Goal: Task Accomplishment & Management: Manage account settings

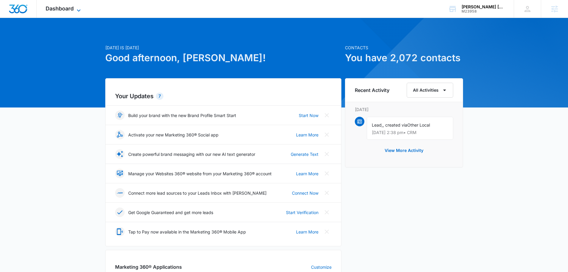
click at [60, 9] on span "Dashboard" at bounding box center [60, 8] width 28 height 6
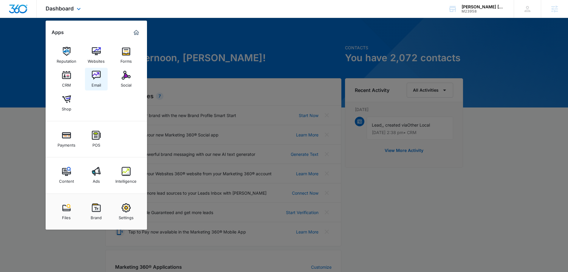
click at [100, 72] on img at bounding box center [96, 75] width 9 height 9
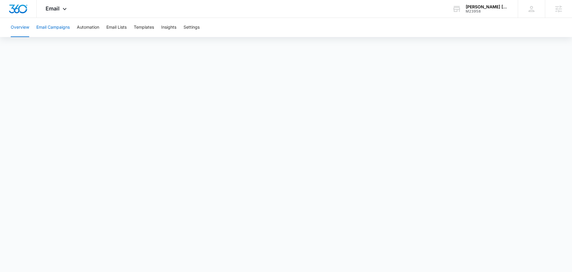
click at [58, 24] on button "Email Campaigns" at bounding box center [52, 27] width 33 height 19
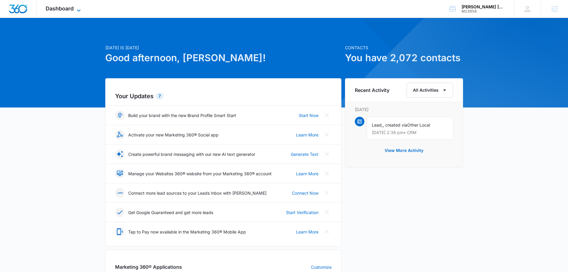
click at [69, 9] on span "Dashboard" at bounding box center [60, 8] width 28 height 6
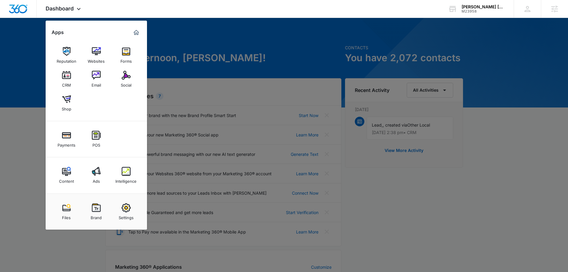
click at [102, 78] on link "Email" at bounding box center [96, 79] width 23 height 23
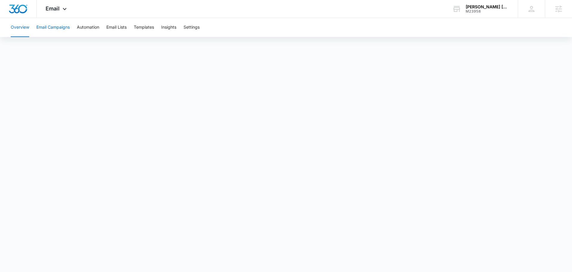
click at [59, 24] on button "Email Campaigns" at bounding box center [52, 27] width 33 height 19
